Goal: Check status: Check status

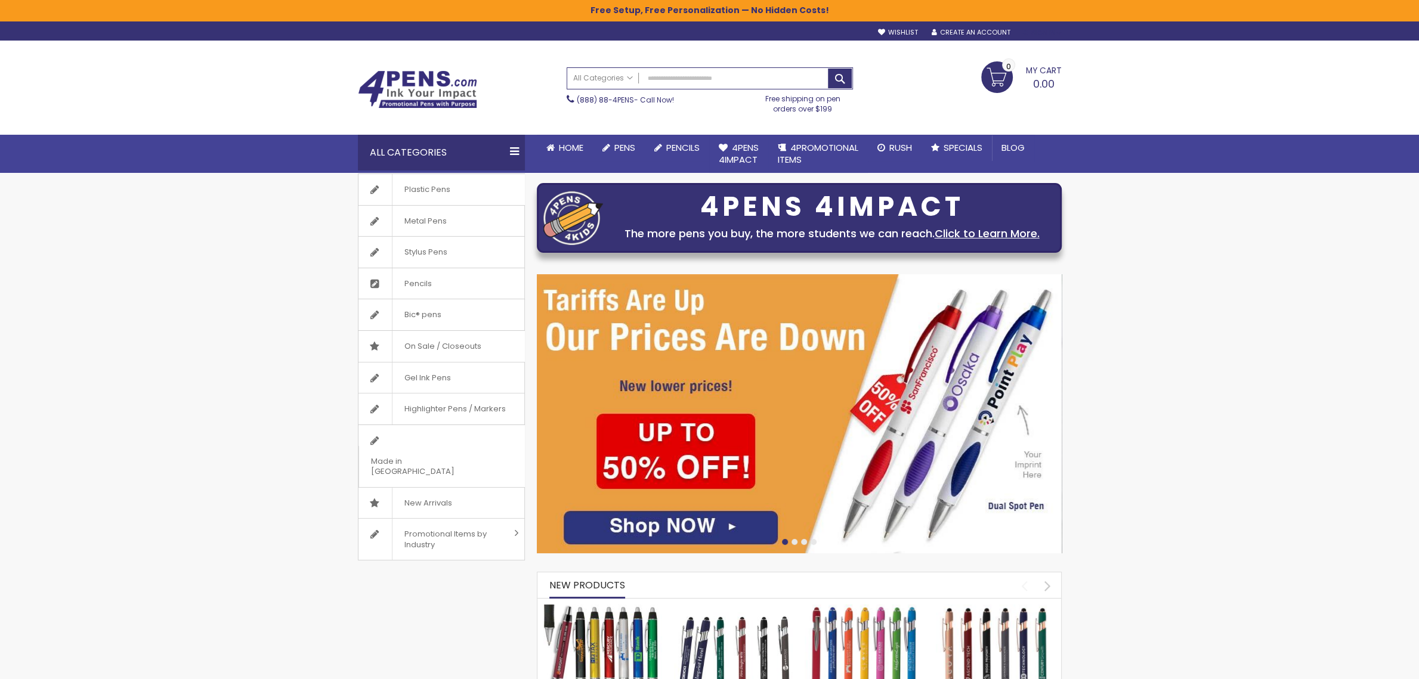
click at [1033, 32] on div "Sign In" at bounding box center [1040, 33] width 39 height 9
click at [965, 134] on span "Login" at bounding box center [971, 134] width 26 height 12
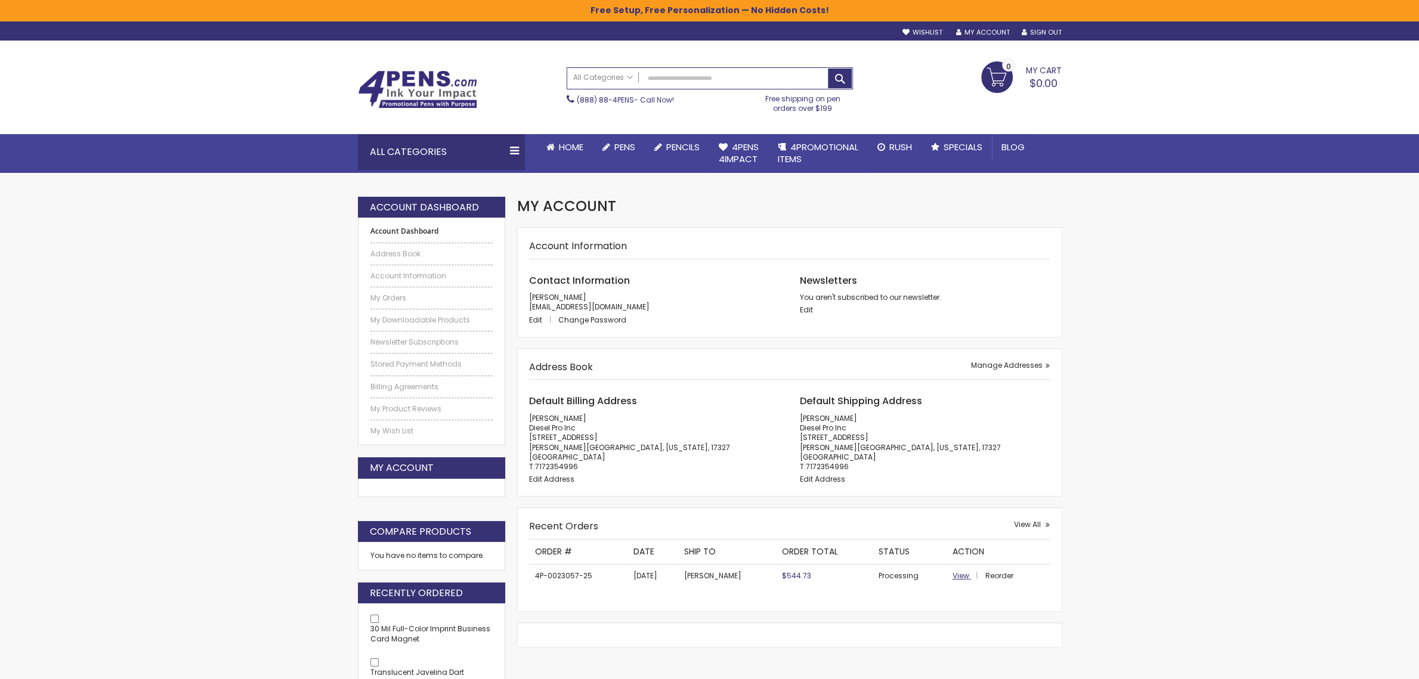
click at [964, 580] on span "View" at bounding box center [960, 576] width 17 height 10
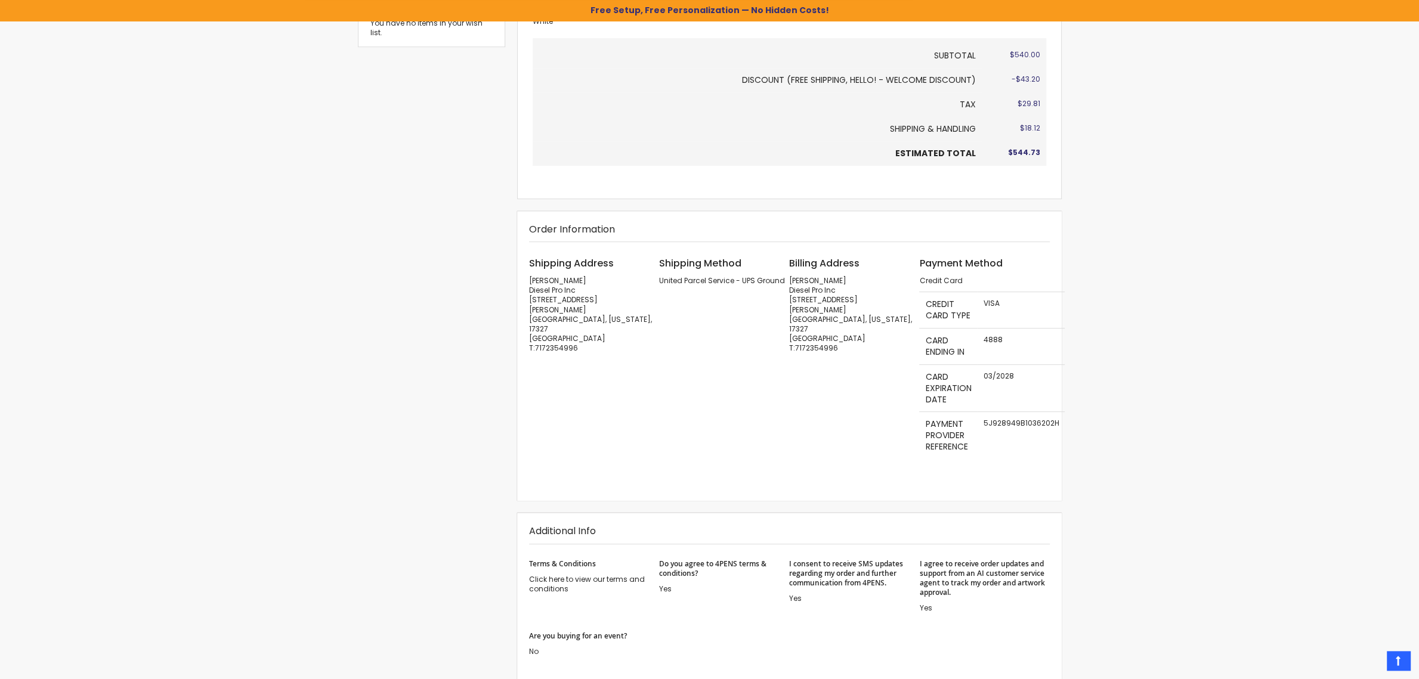
scroll to position [814, 0]
